Goal: Task Accomplishment & Management: Manage account settings

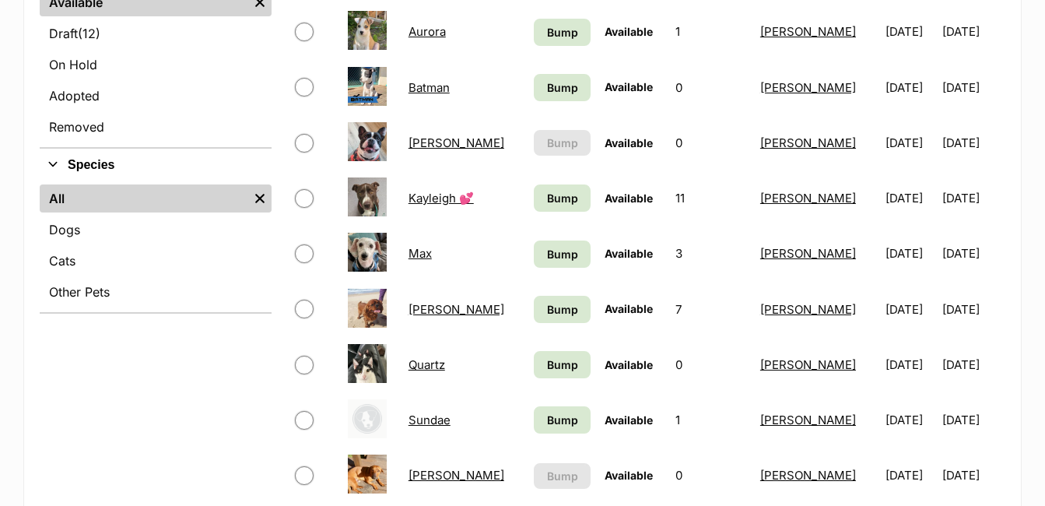
scroll to position [461, 0]
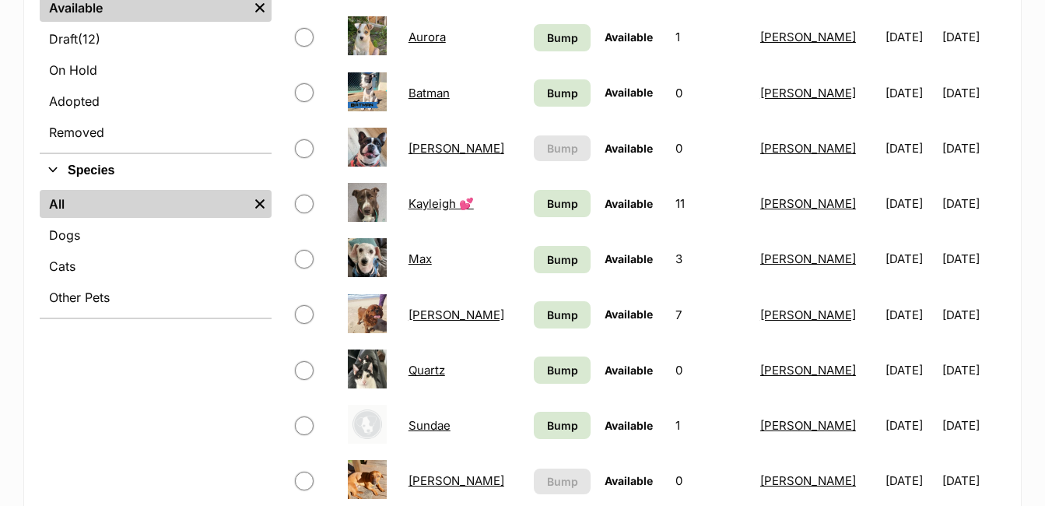
click at [416, 314] on link "[PERSON_NAME]" at bounding box center [457, 314] width 96 height 15
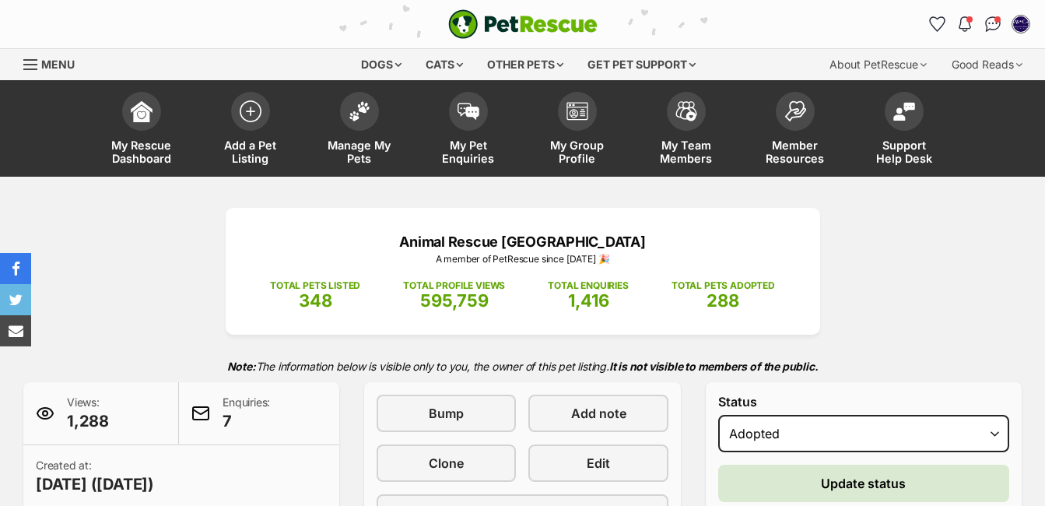
select select "rehomed"
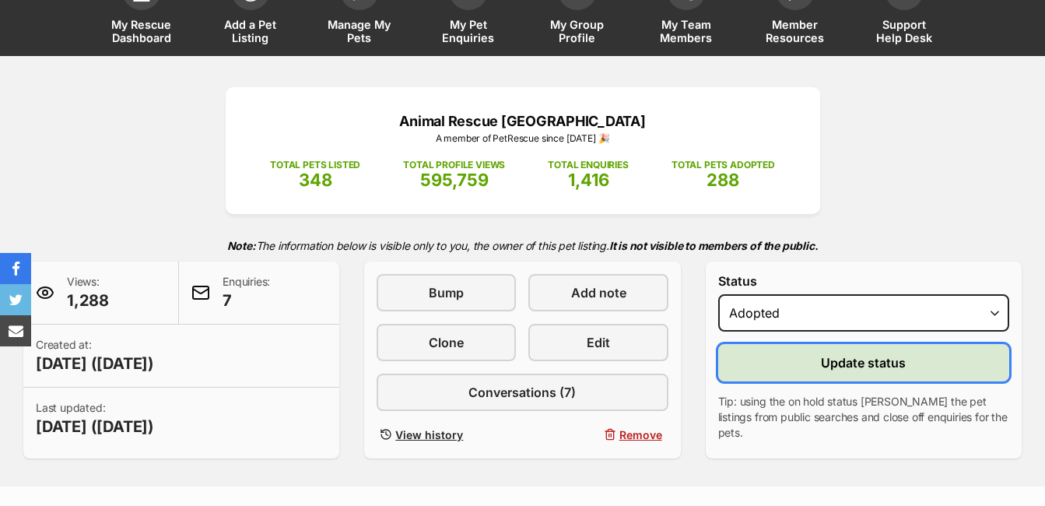
click at [844, 361] on span "Update status" at bounding box center [863, 362] width 85 height 19
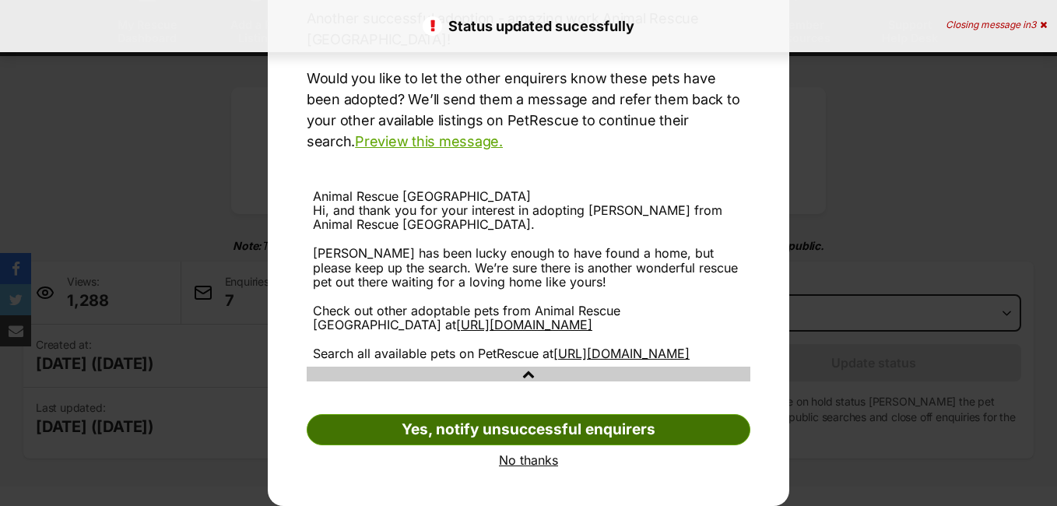
scroll to position [191, 0]
click at [587, 434] on link "Yes, notify unsuccessful enquirers" at bounding box center [529, 429] width 444 height 31
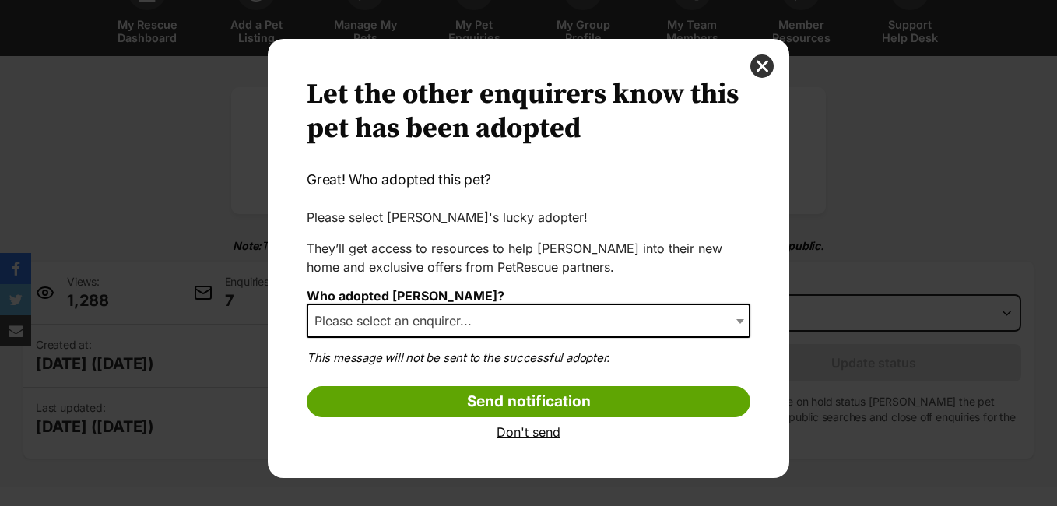
scroll to position [0, 0]
click at [738, 319] on b "Dialog Window - Close (Press escape to close)" at bounding box center [740, 321] width 8 height 5
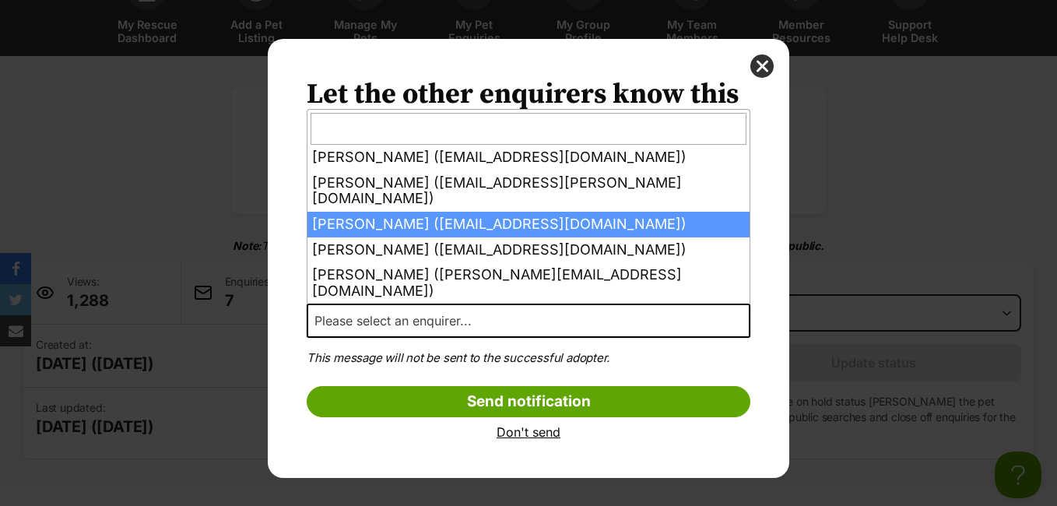
scroll to position [73, 0]
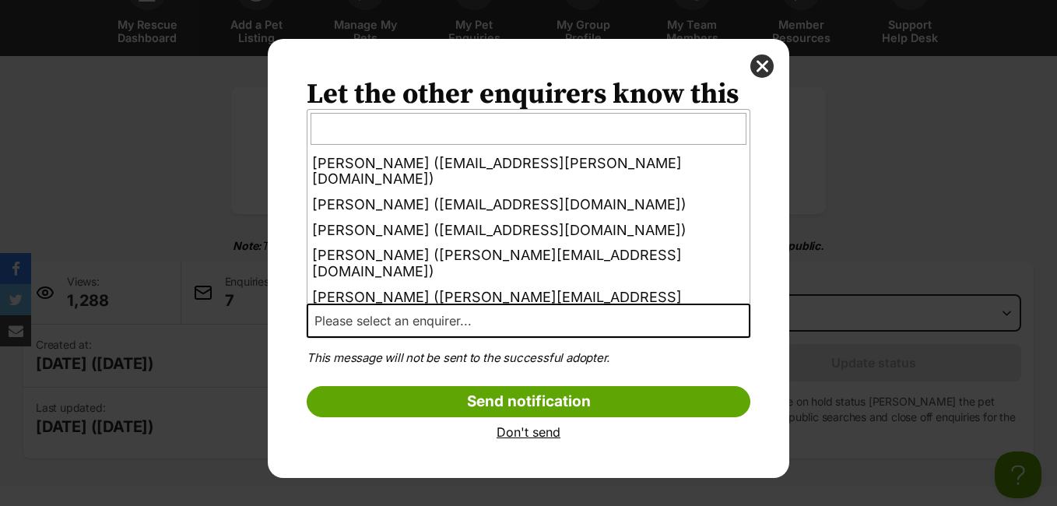
select select "other"
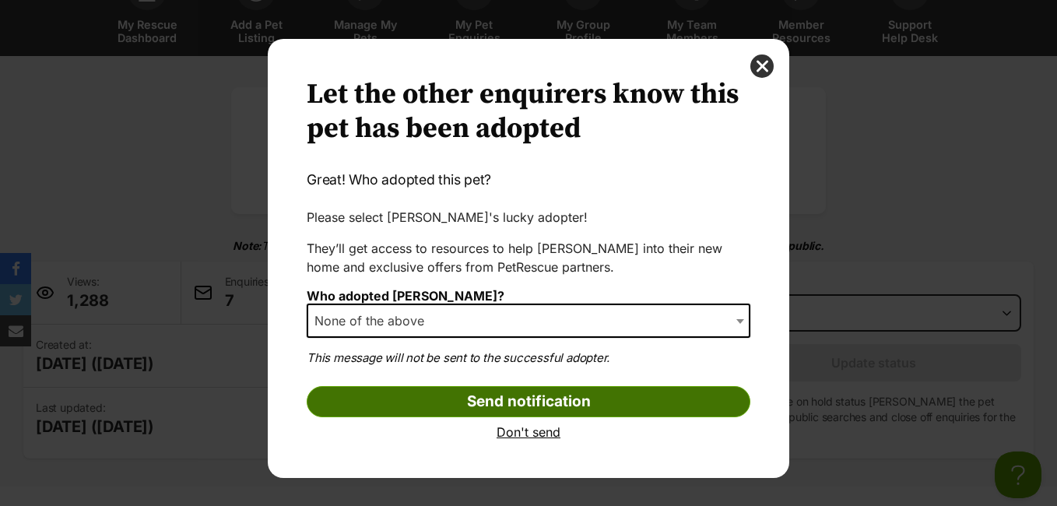
click at [593, 402] on input "Send notification" at bounding box center [529, 401] width 444 height 31
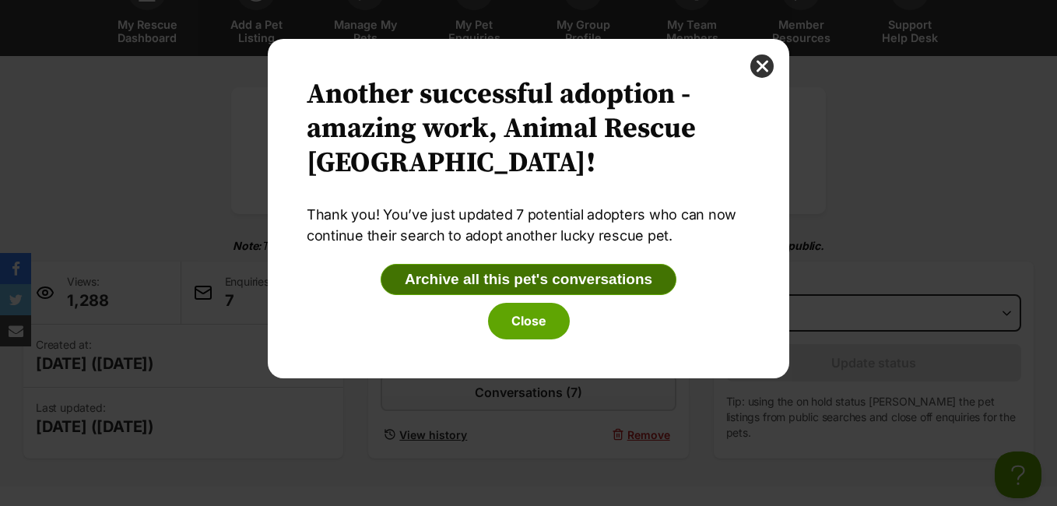
click at [567, 281] on button "Archive all this pet's conversations" at bounding box center [529, 279] width 296 height 31
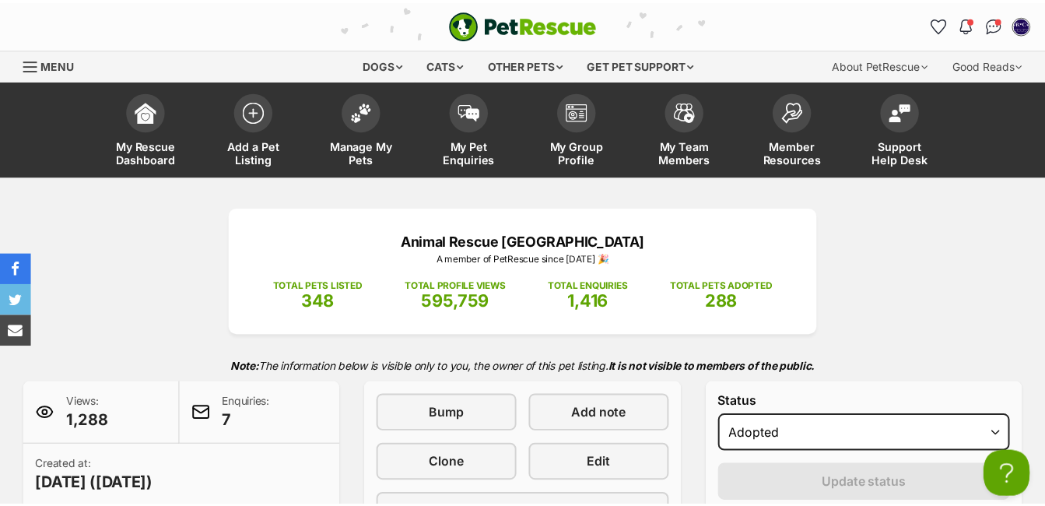
scroll to position [121, 0]
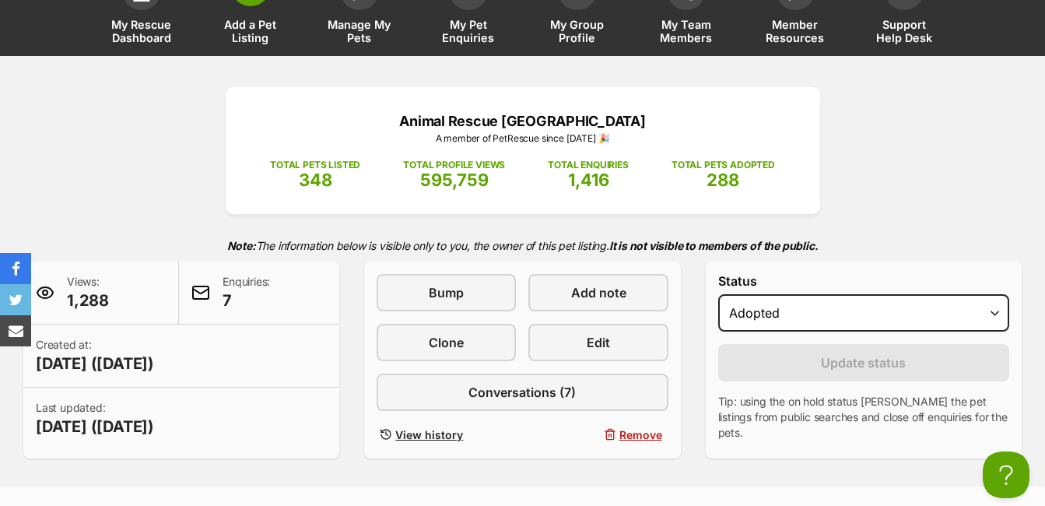
click at [265, 33] on span "Add a Pet Listing" at bounding box center [251, 31] width 70 height 26
